Goal: Find specific page/section

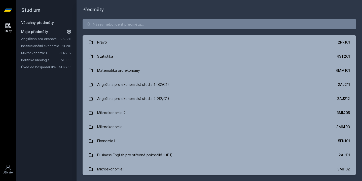
click at [154, 22] on input "search" at bounding box center [219, 24] width 273 height 10
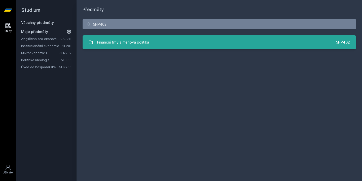
type input "5HP402"
click at [159, 44] on link "Finanční trhy a měnová politika 5HP402" at bounding box center [219, 42] width 273 height 14
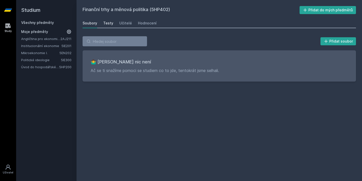
click at [109, 25] on div "Testy" at bounding box center [108, 23] width 10 height 5
click at [121, 26] on link "Učitelé" at bounding box center [125, 23] width 13 height 10
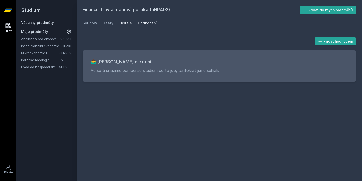
click at [146, 26] on link "Hodnocení" at bounding box center [147, 23] width 19 height 10
